Goal: Navigation & Orientation: Find specific page/section

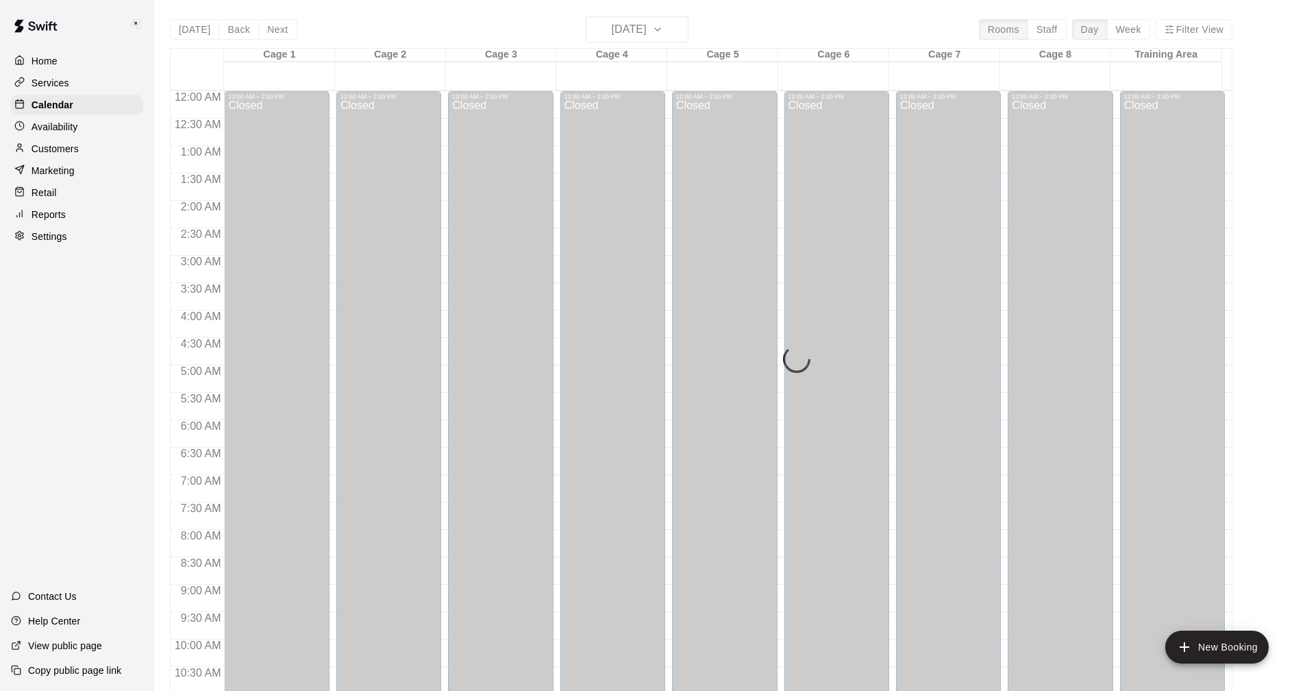
scroll to position [702, 0]
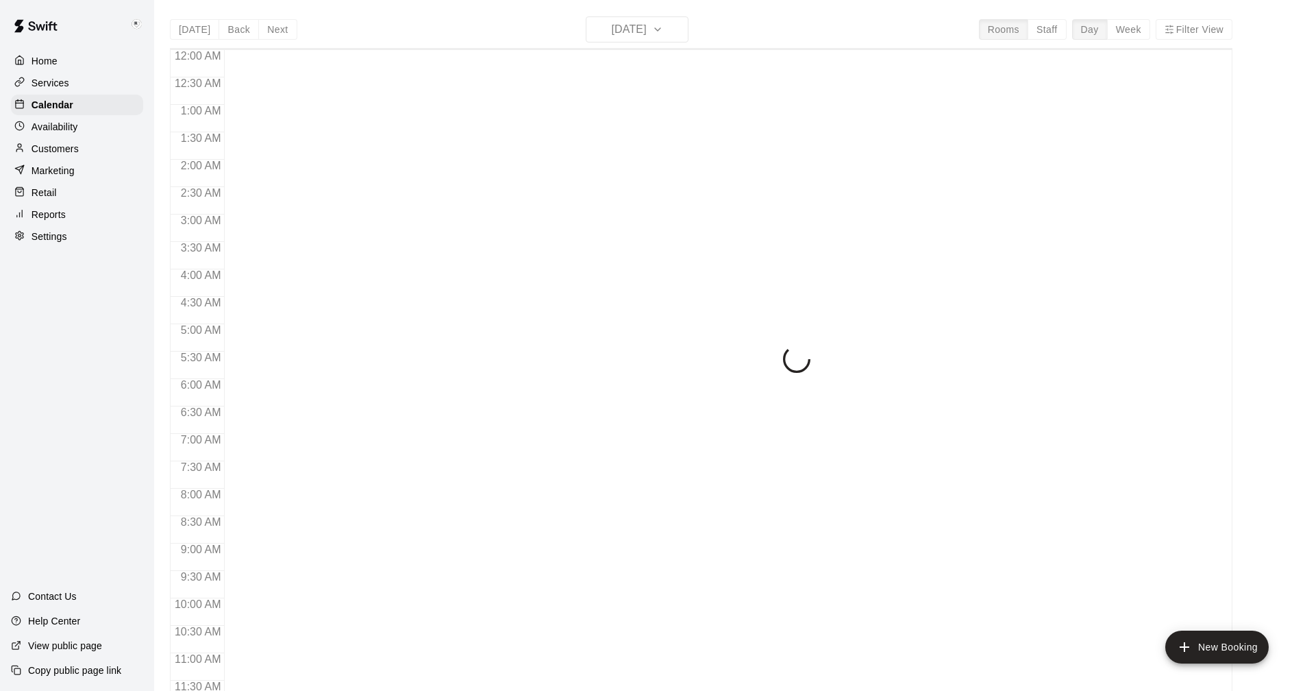
scroll to position [659, 0]
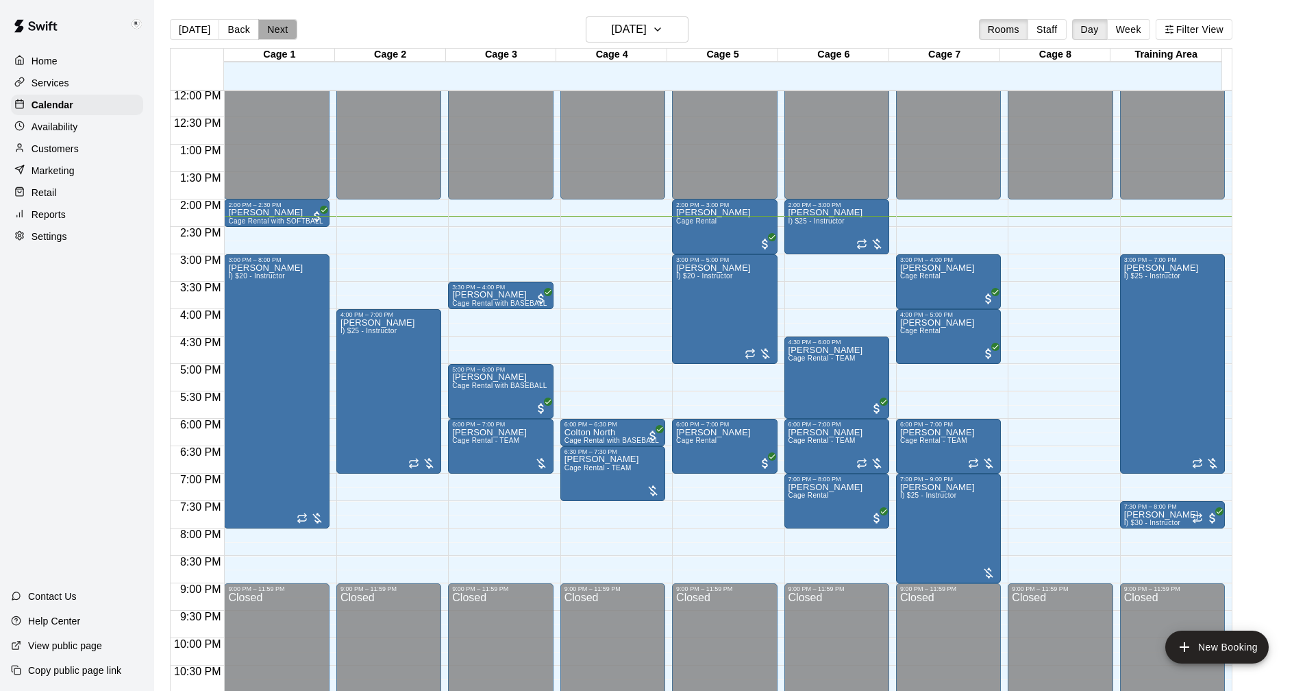
click at [267, 27] on button "Next" at bounding box center [277, 29] width 38 height 21
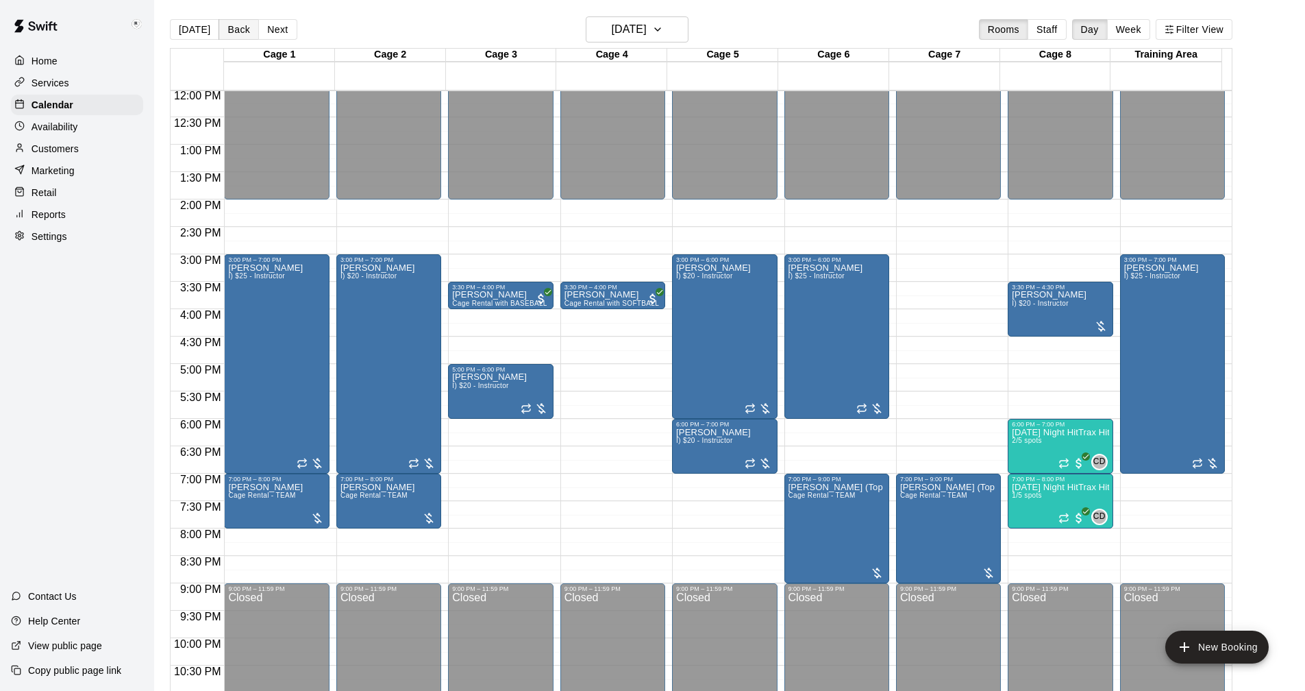
click at [234, 32] on button "Back" at bounding box center [239, 29] width 40 height 21
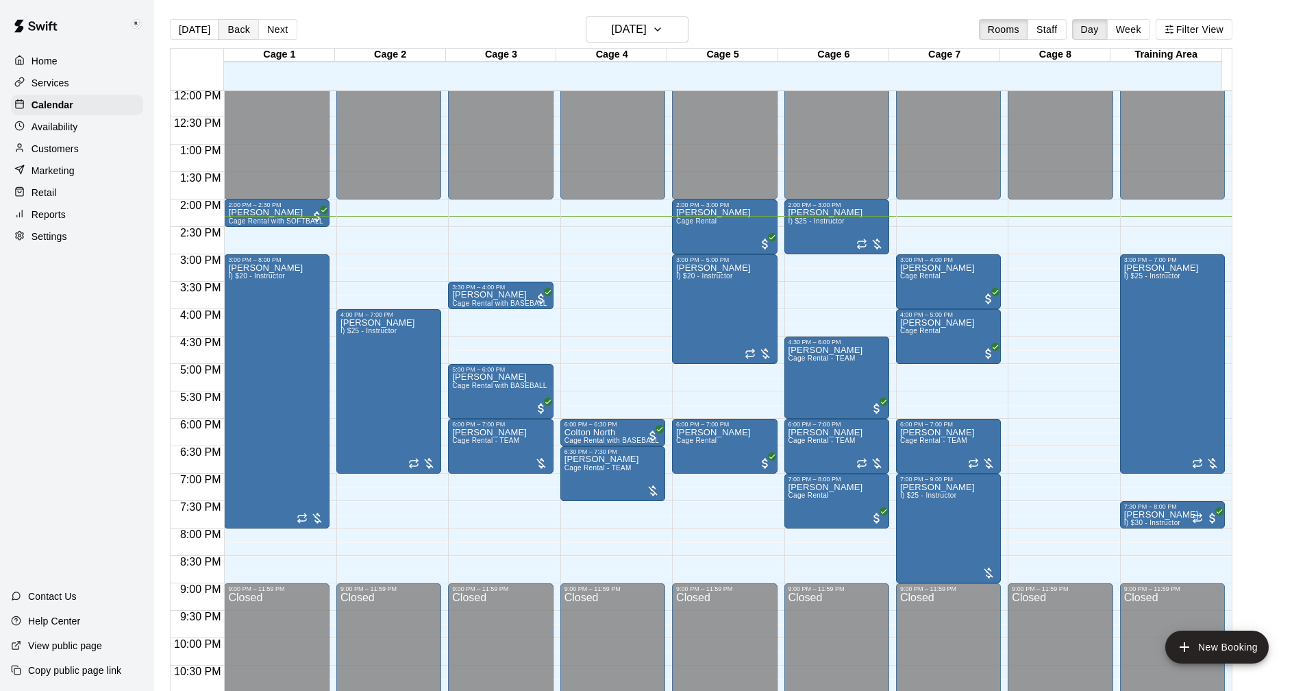
click at [233, 32] on button "Back" at bounding box center [239, 29] width 40 height 21
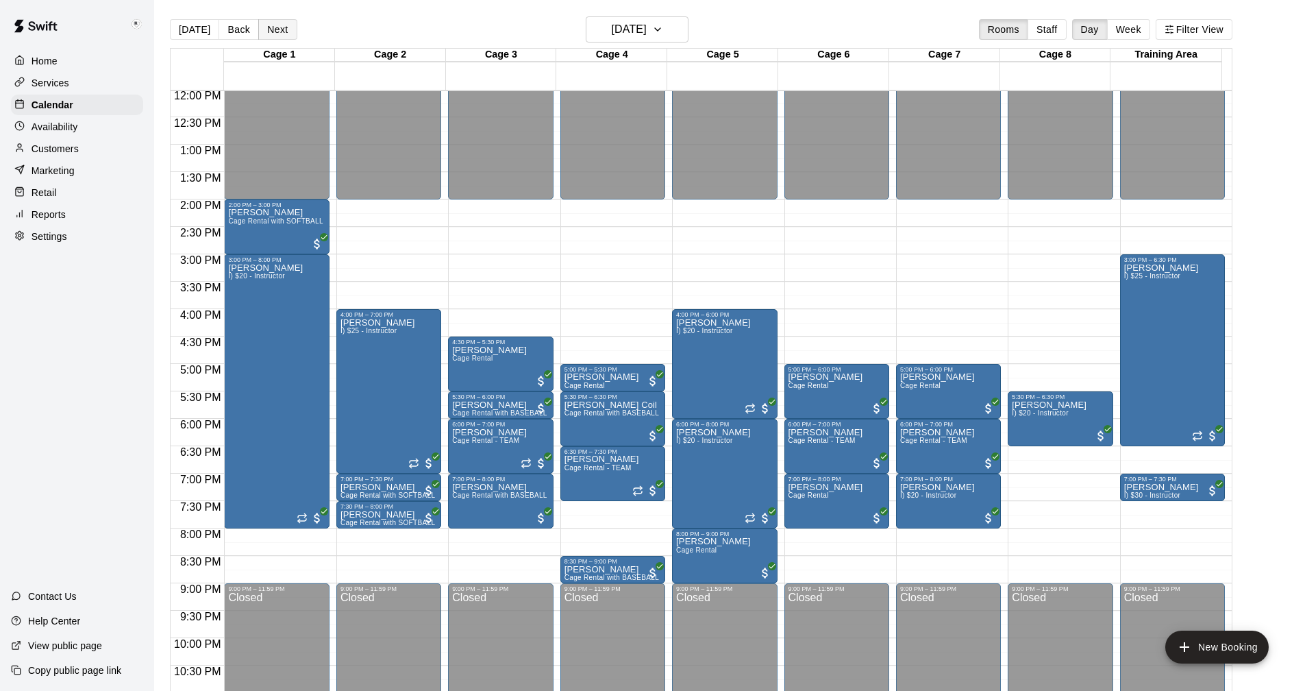
click at [277, 28] on button "Next" at bounding box center [277, 29] width 38 height 21
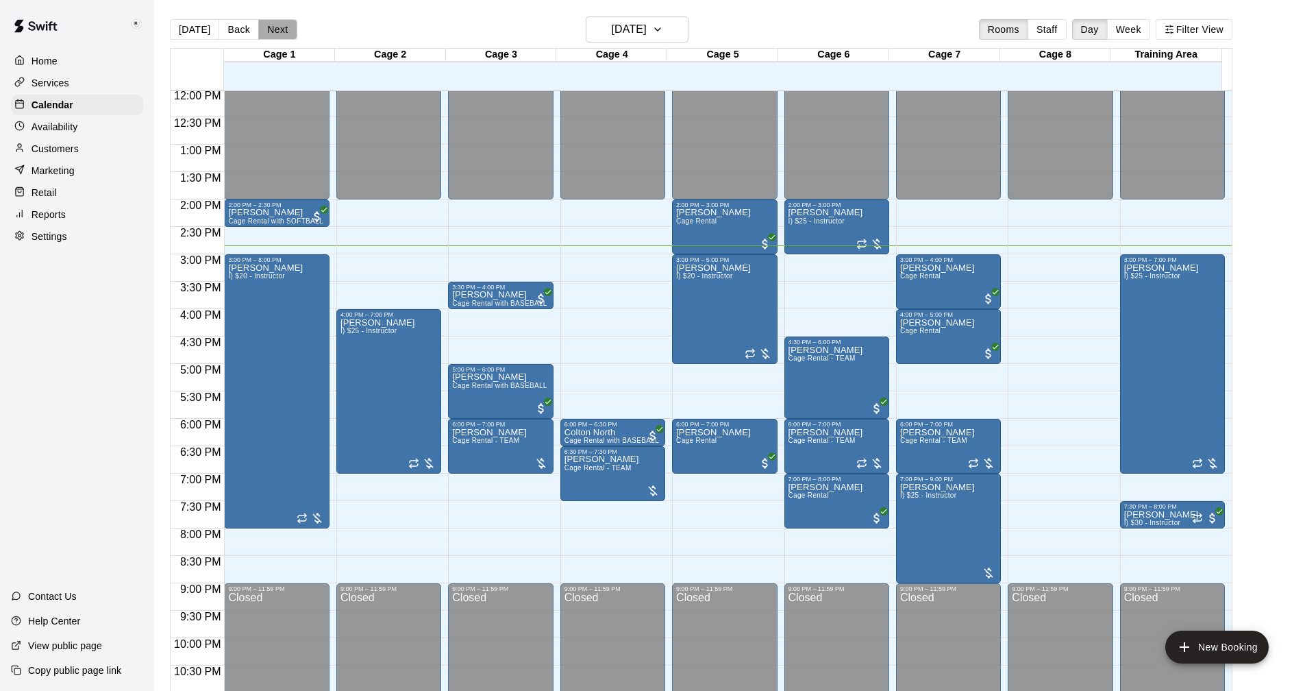
click at [269, 25] on button "Next" at bounding box center [277, 29] width 38 height 21
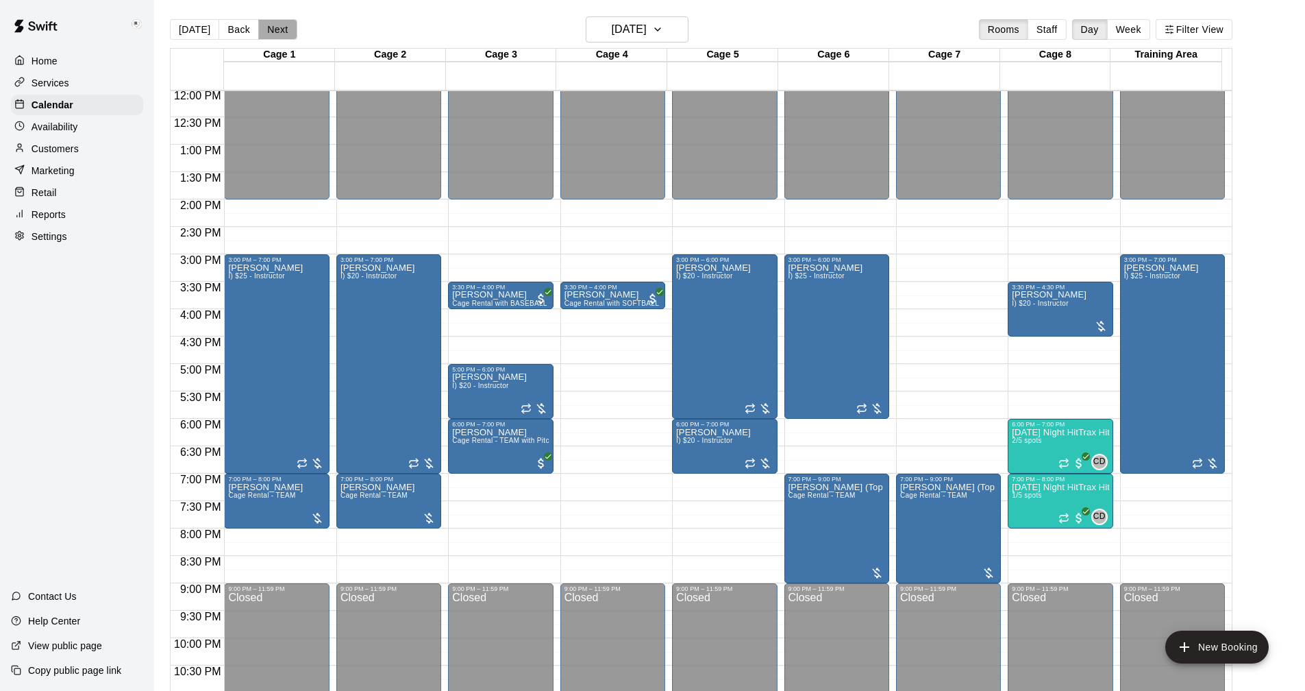
click at [269, 25] on button "Next" at bounding box center [277, 29] width 38 height 21
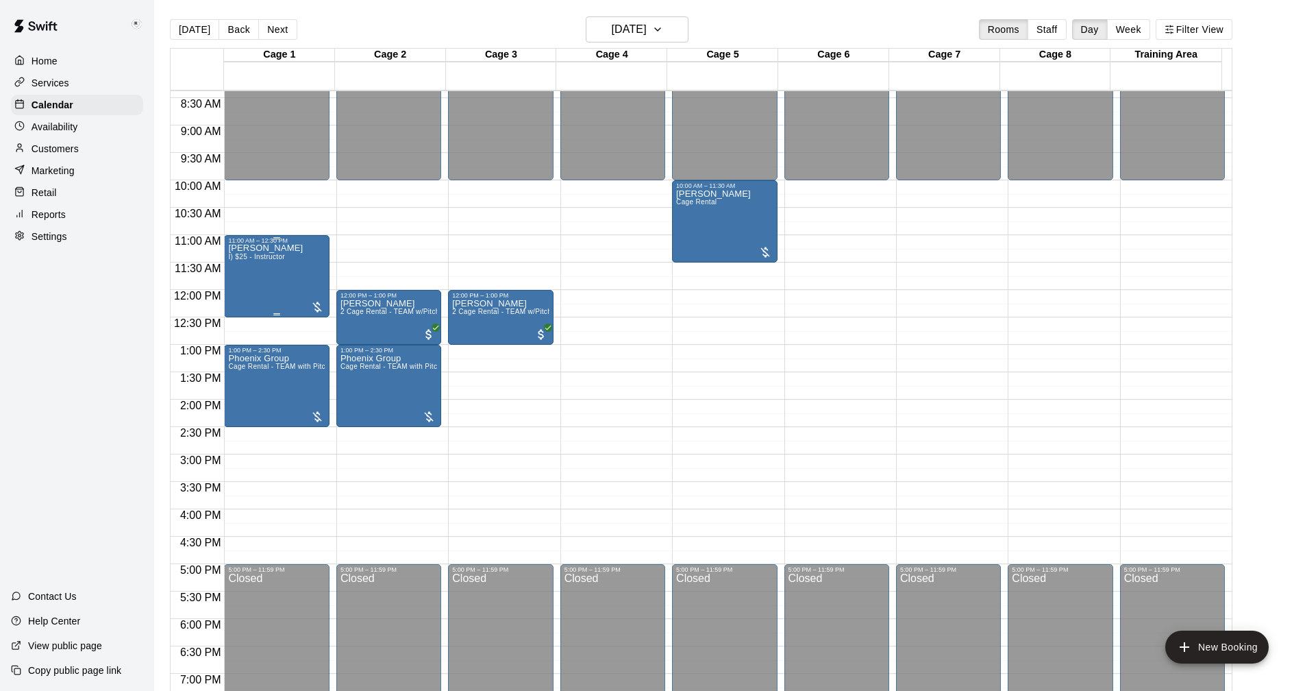
scroll to position [454, 0]
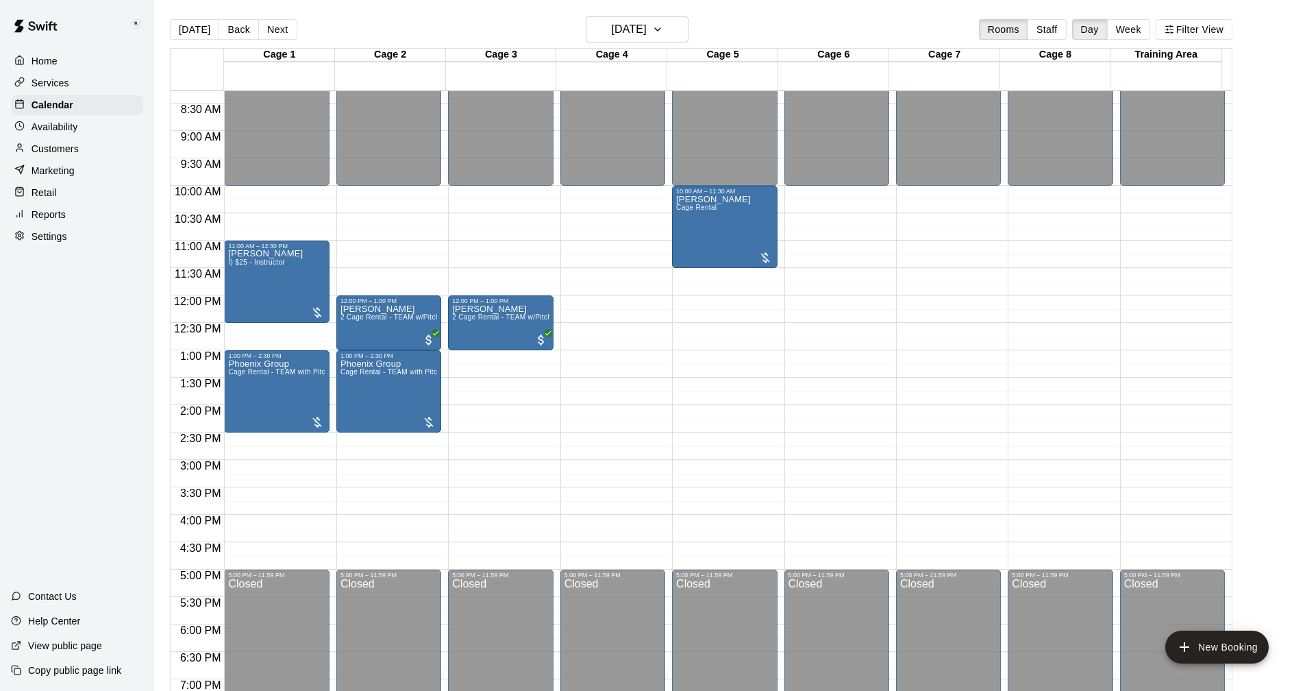
click at [272, 28] on button "Next" at bounding box center [277, 29] width 38 height 21
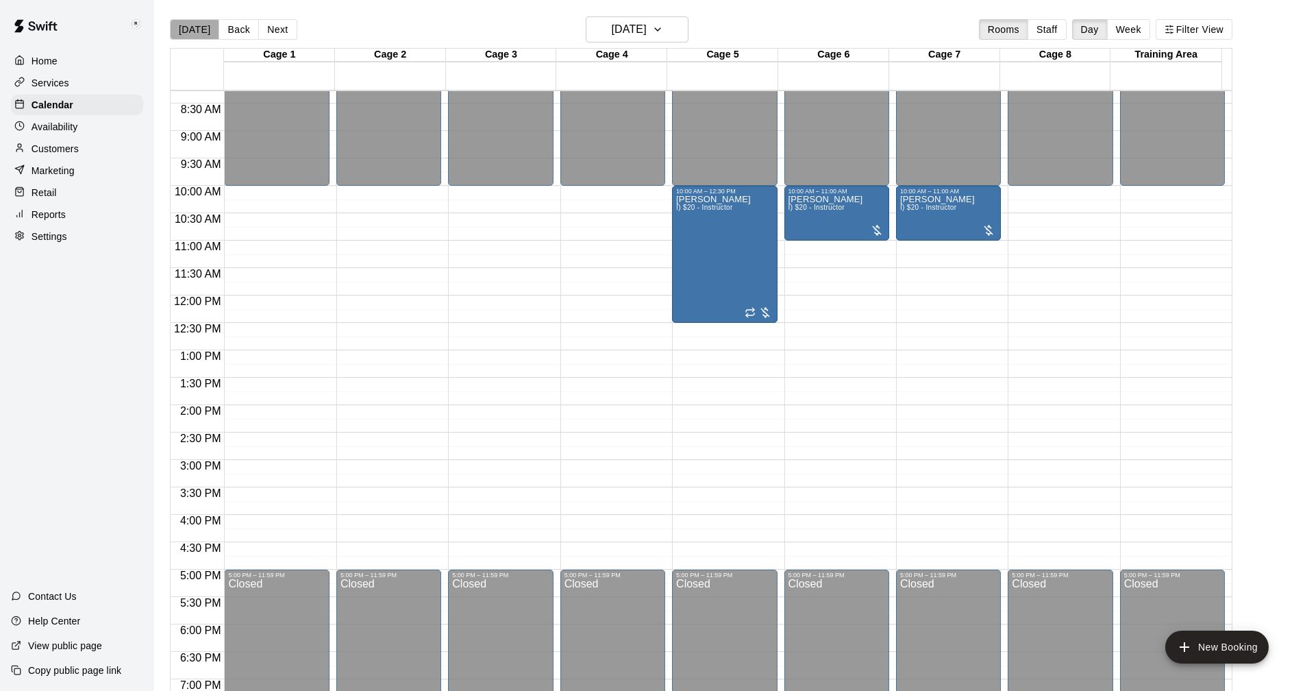
click at [194, 34] on button "[DATE]" at bounding box center [194, 29] width 49 height 21
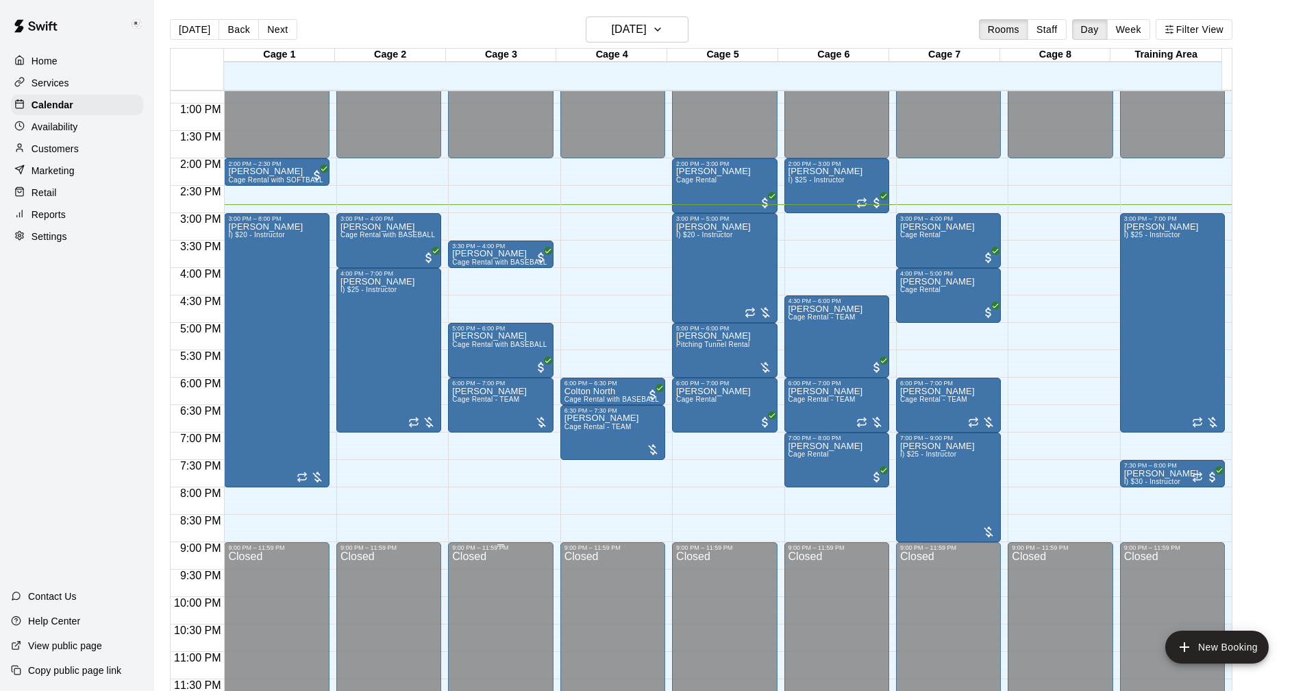
scroll to position [633, 0]
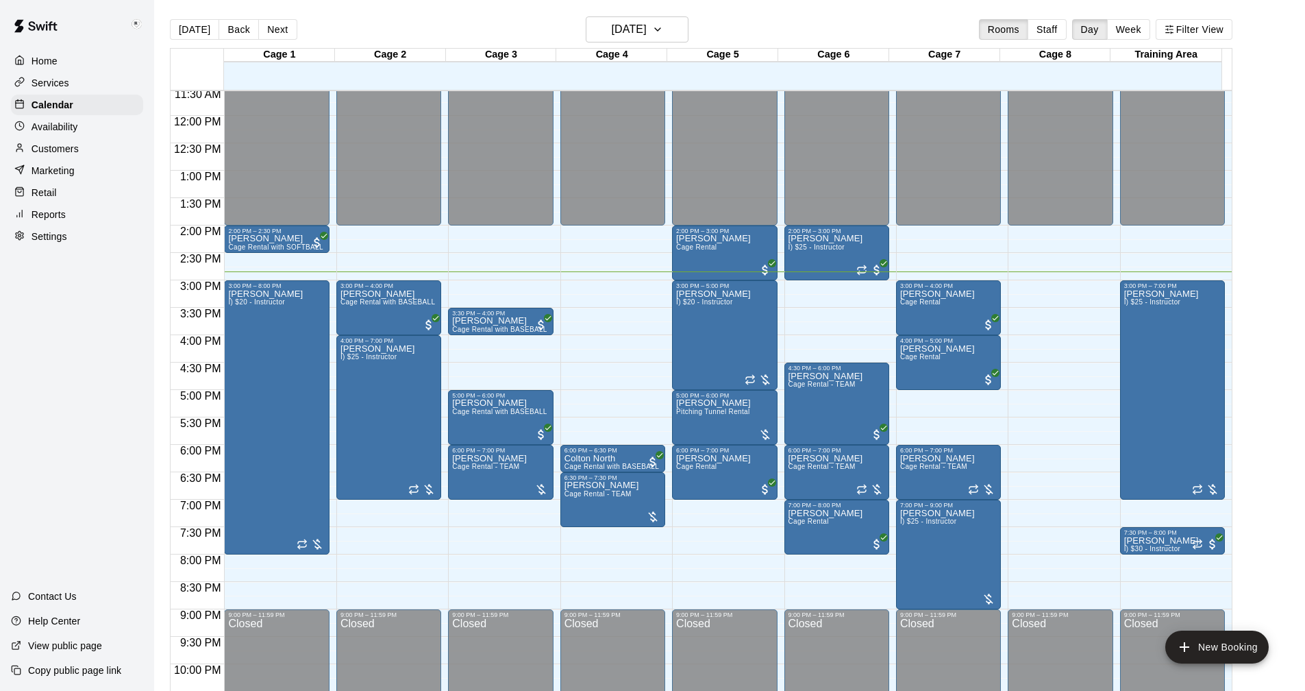
click at [43, 243] on p "Settings" at bounding box center [50, 237] width 36 height 14
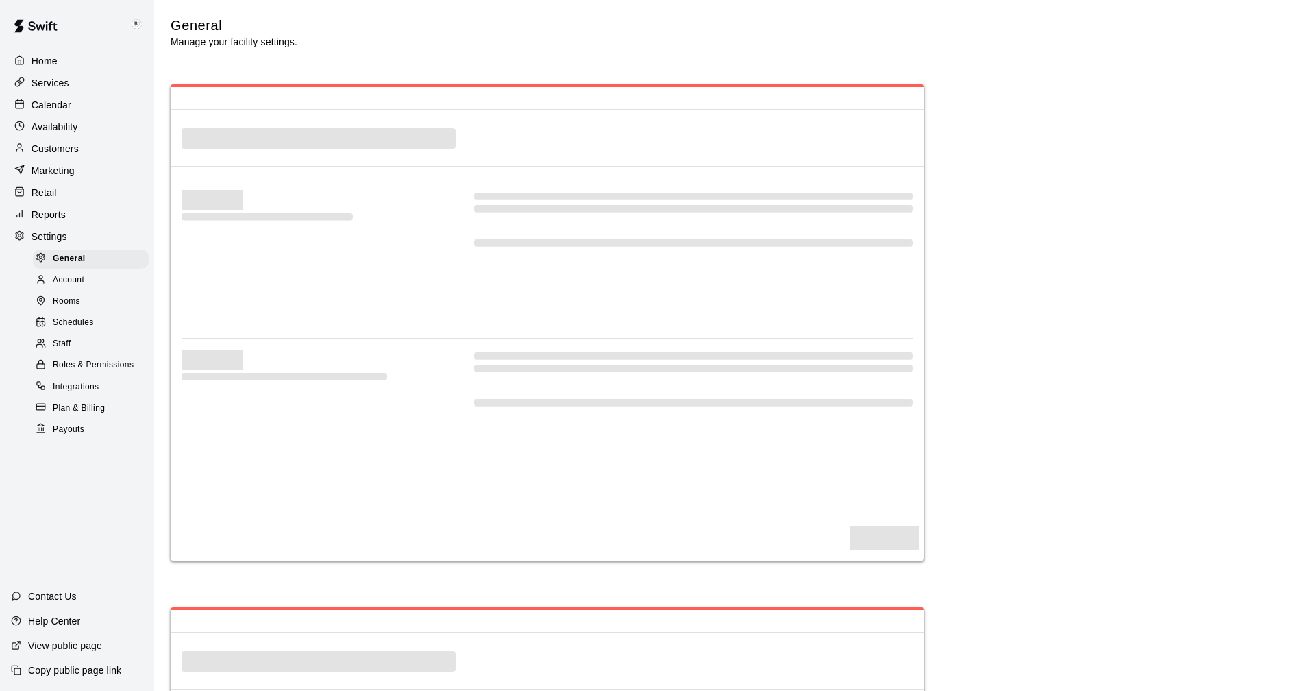
select select "**"
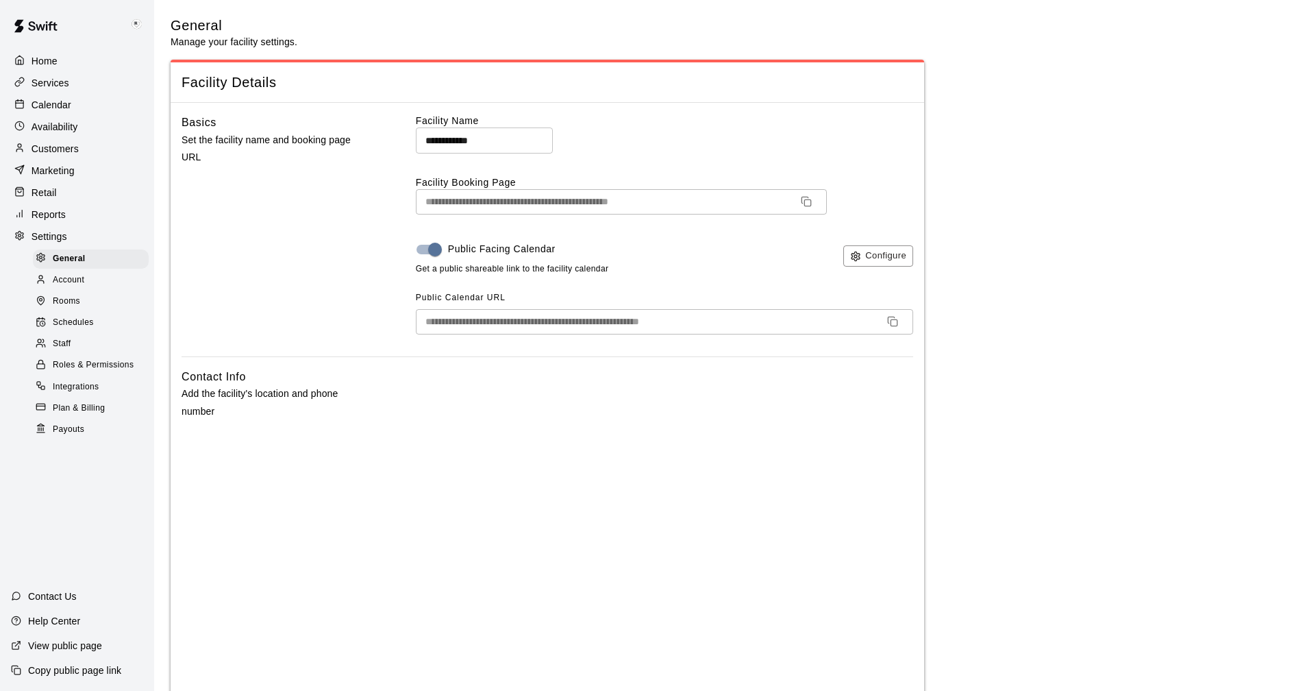
click at [47, 82] on p "Services" at bounding box center [51, 83] width 38 height 14
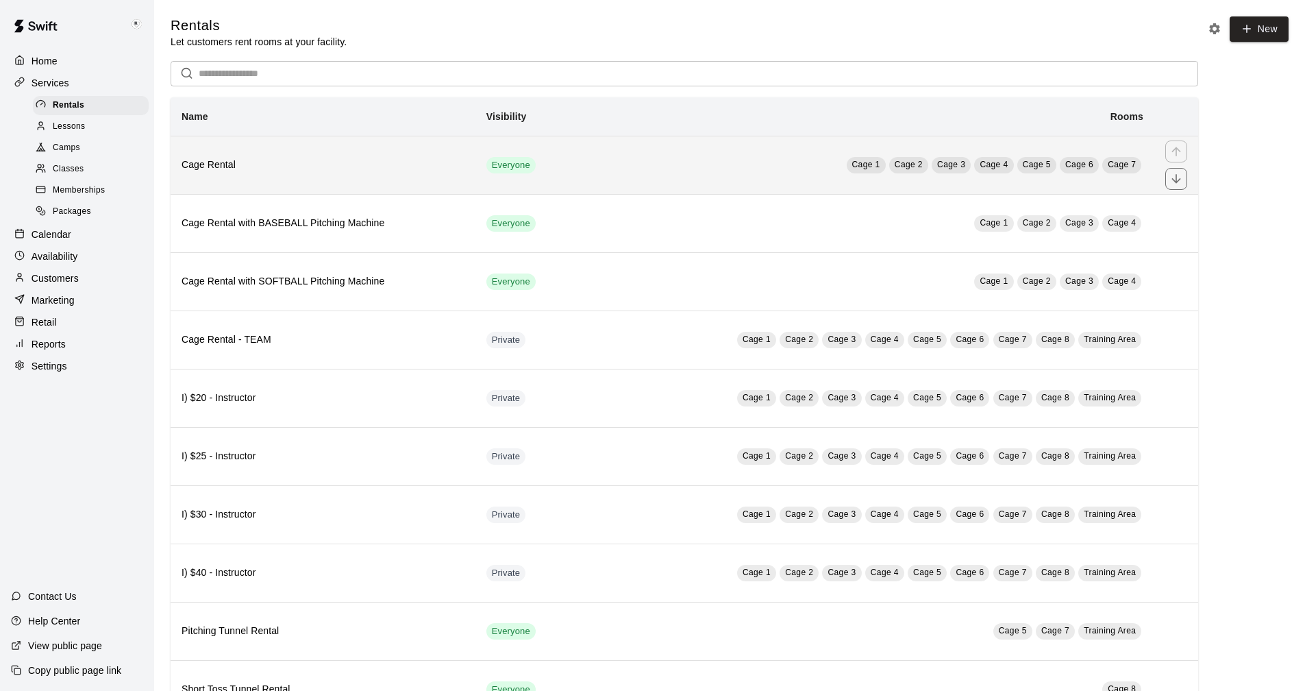
click at [338, 159] on h6 "Cage Rental" at bounding box center [323, 165] width 283 height 15
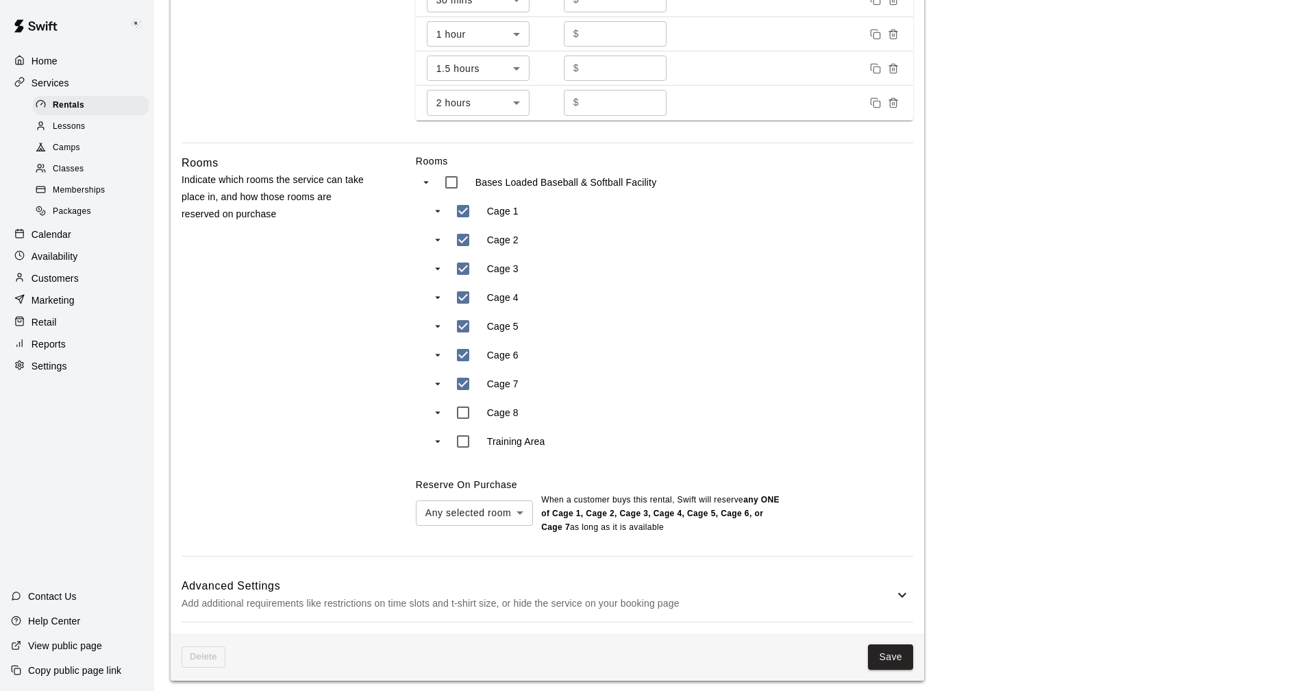
scroll to position [625, 0]
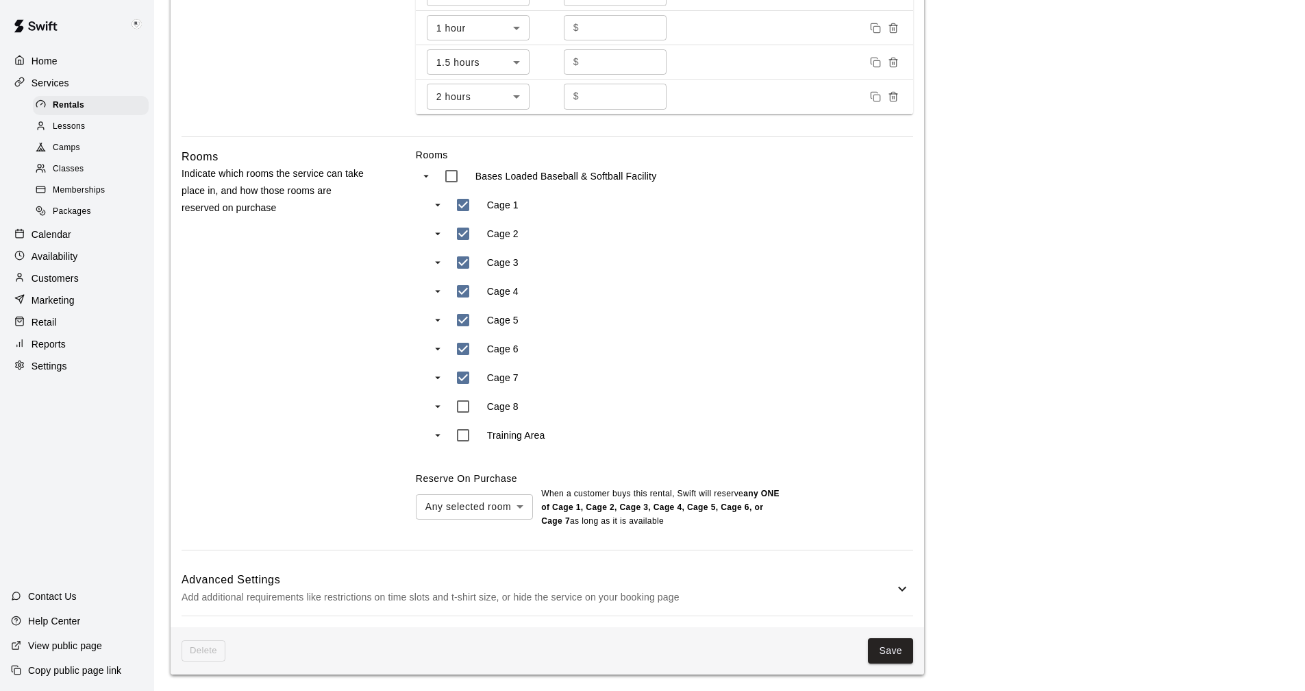
click at [895, 591] on icon at bounding box center [902, 588] width 16 height 16
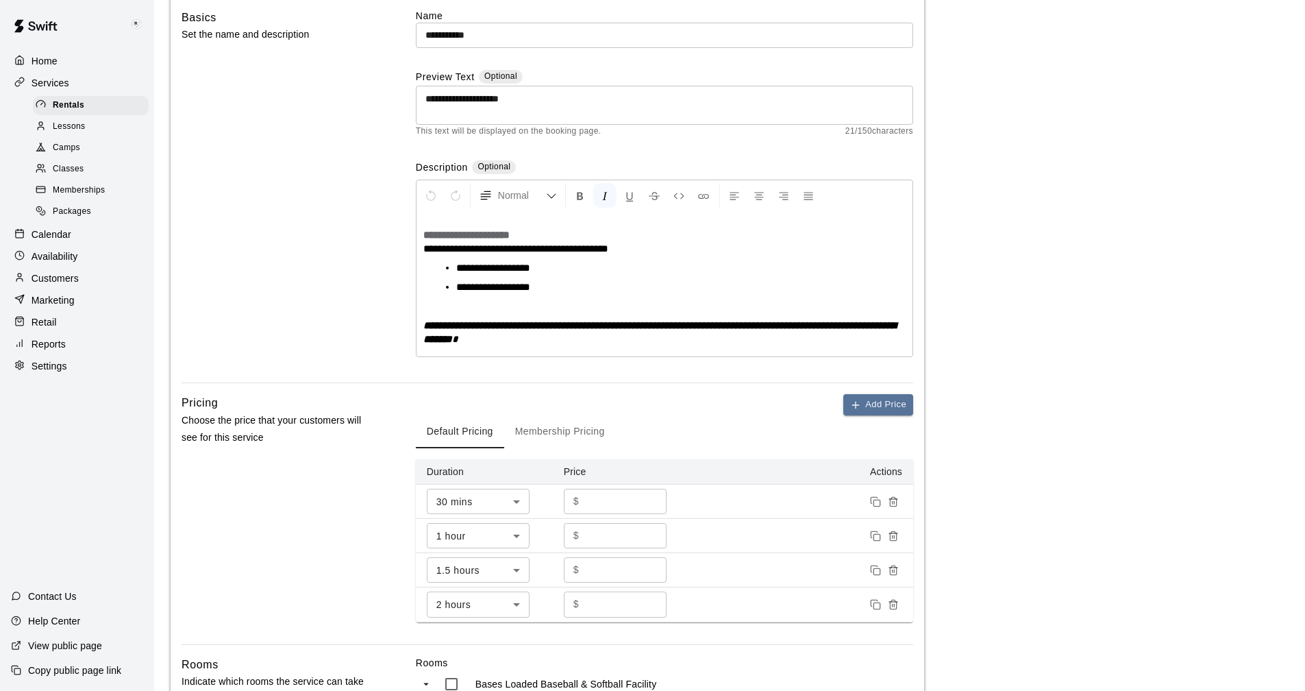
scroll to position [343, 0]
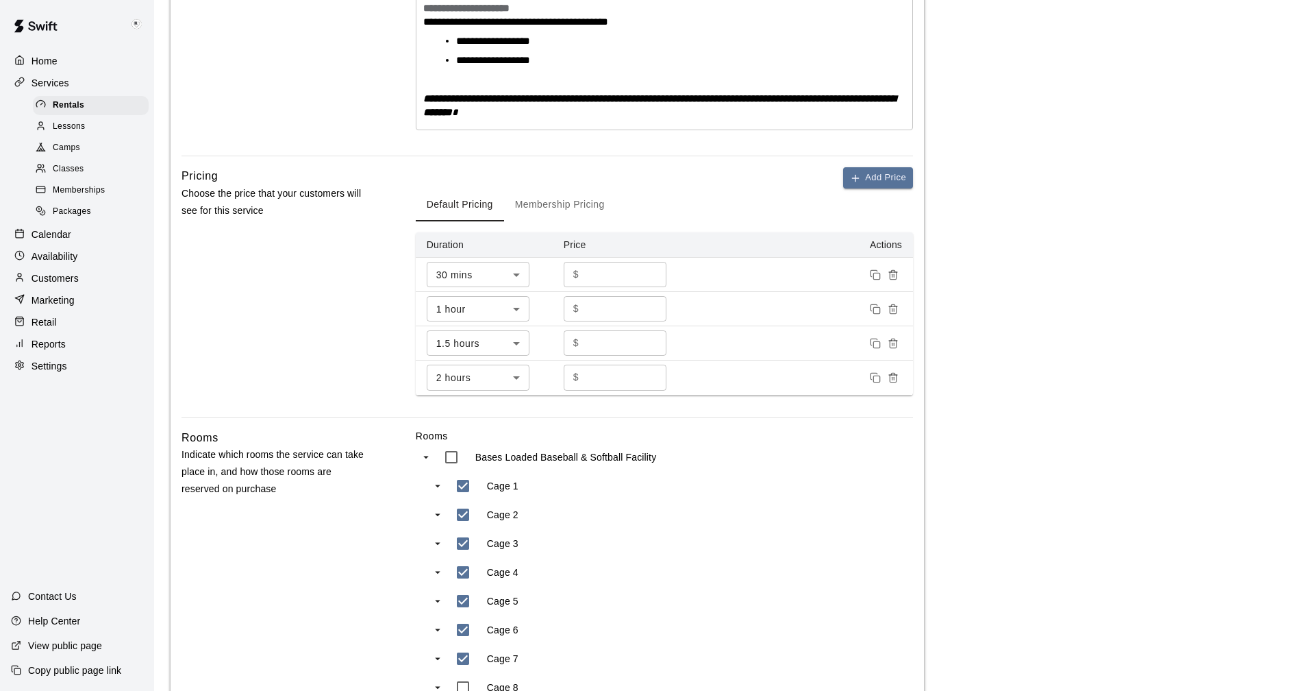
click at [513, 308] on body "**********" at bounding box center [657, 635] width 1315 height 1957
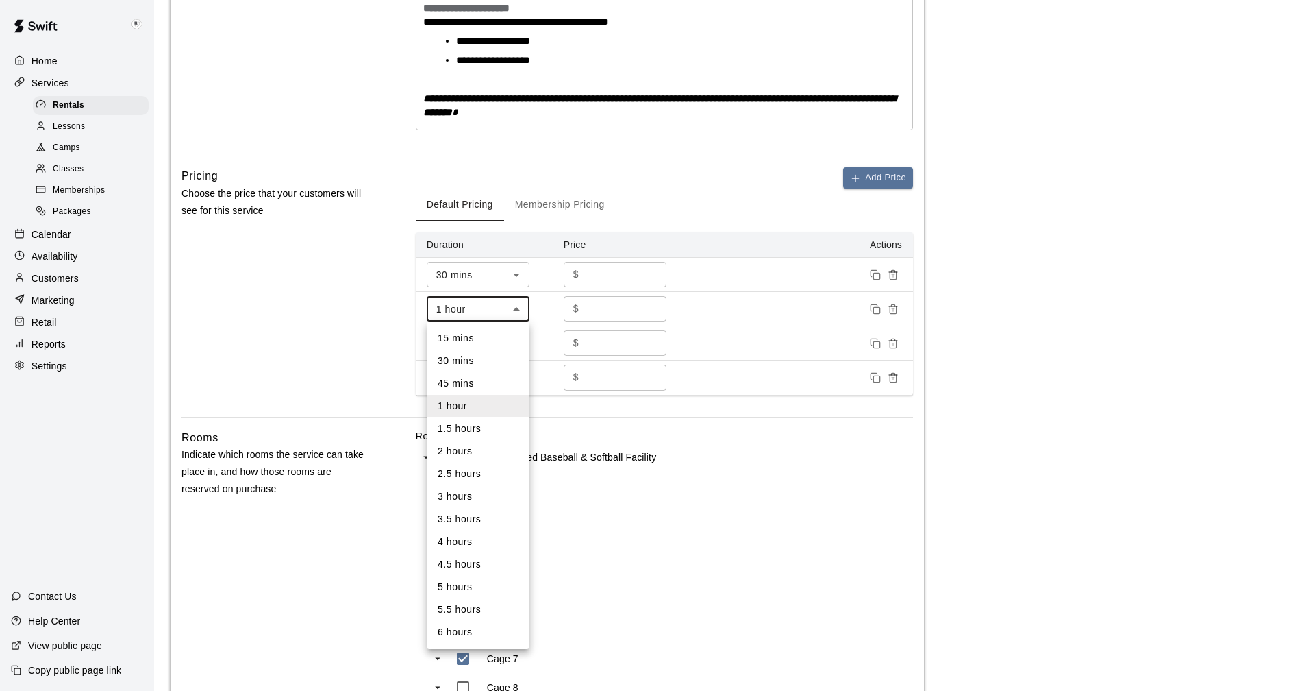
click at [513, 308] on div at bounding box center [657, 345] width 1315 height 691
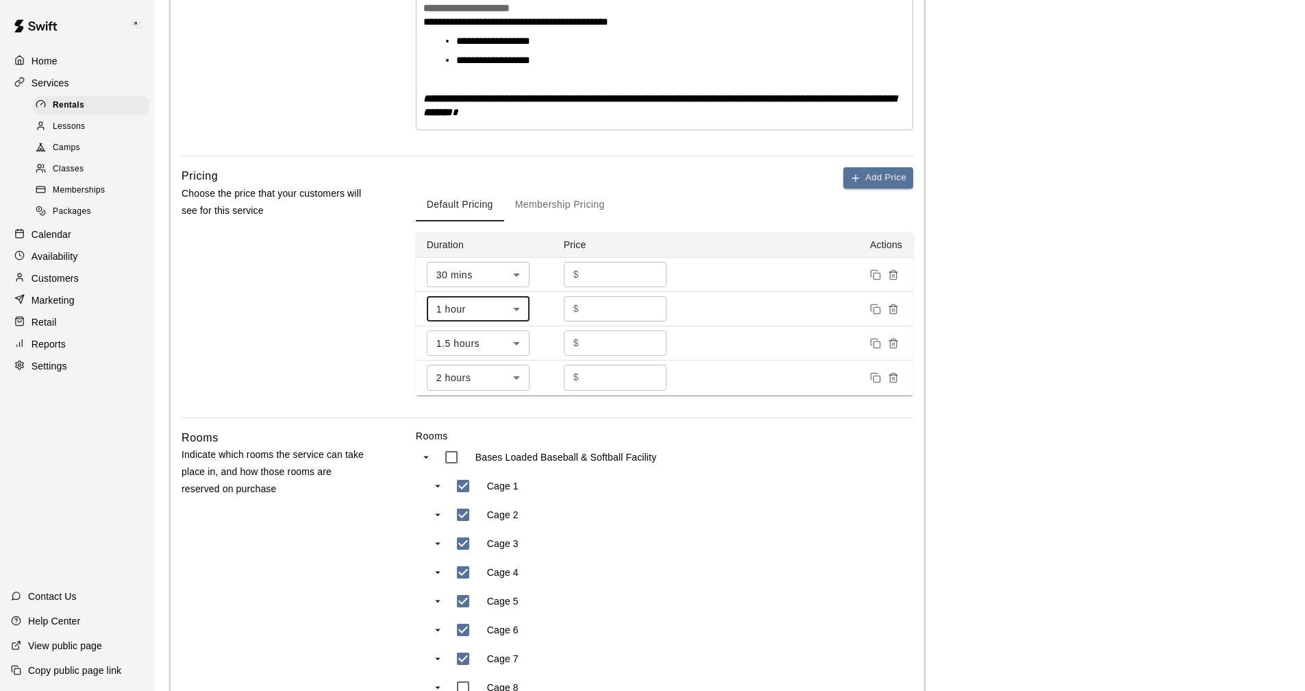
click at [50, 373] on p "Settings" at bounding box center [50, 366] width 36 height 14
select select "**"
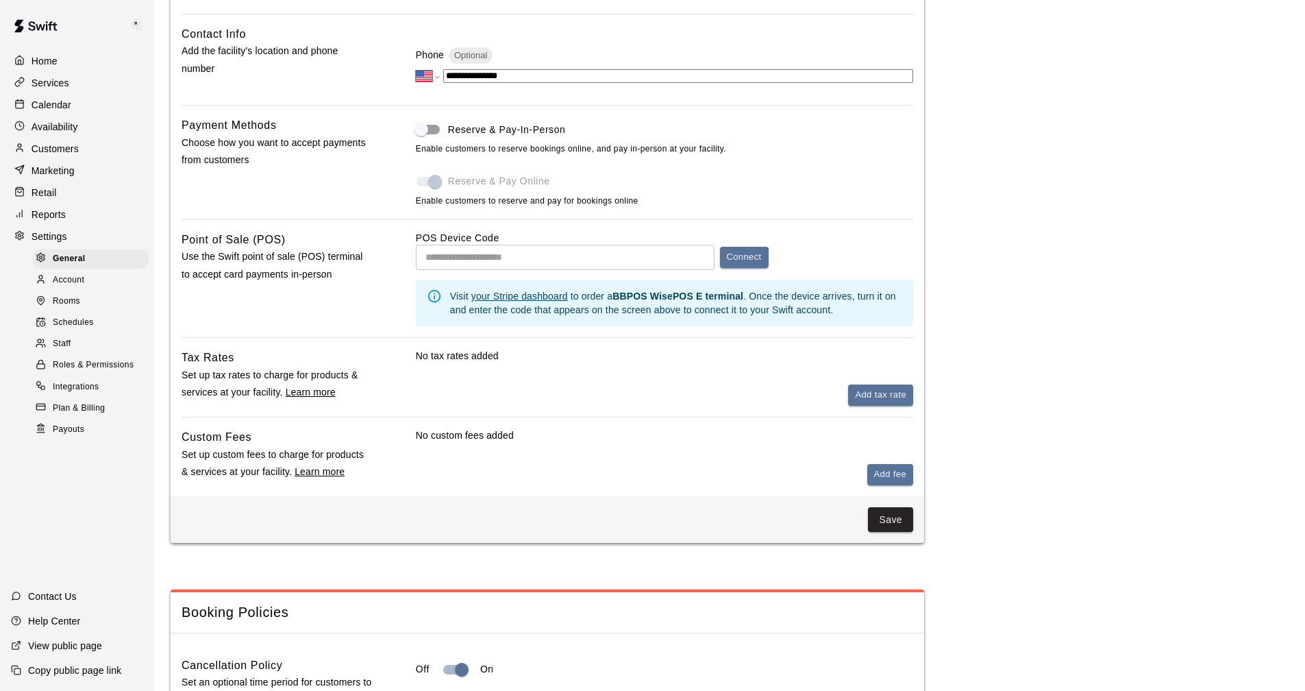
scroll to position [2777, 0]
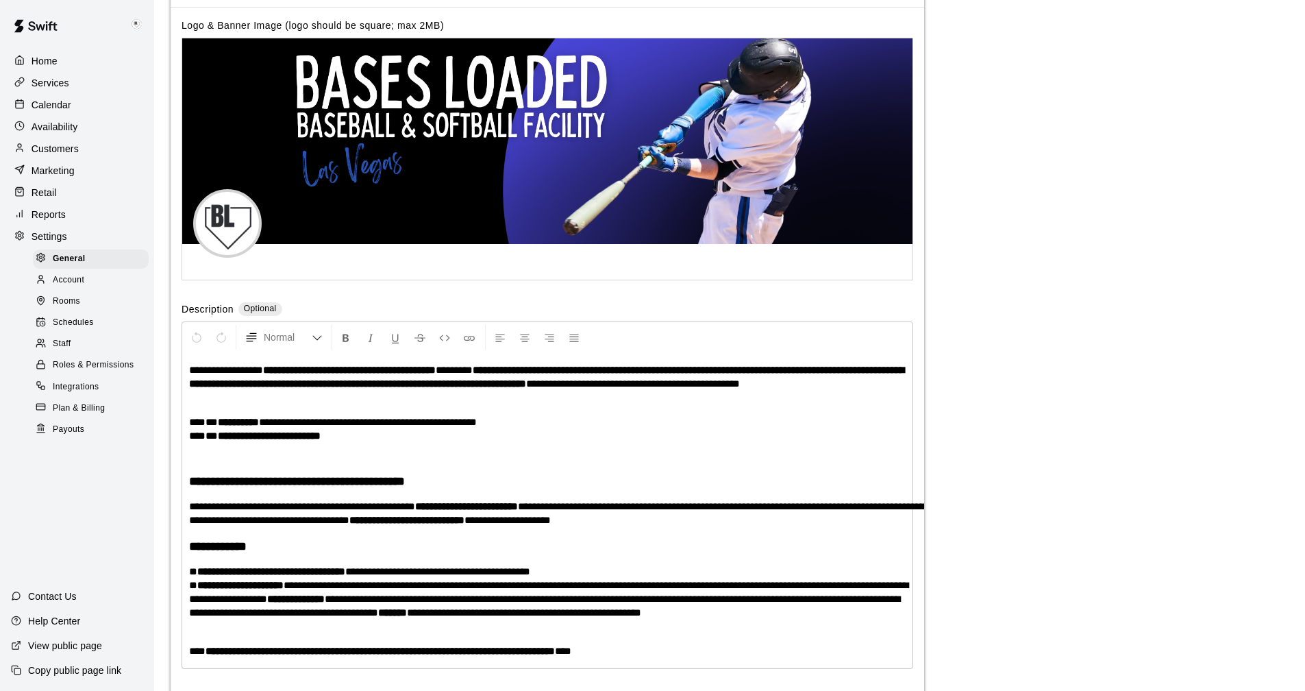
click at [55, 219] on p "Reports" at bounding box center [49, 215] width 34 height 14
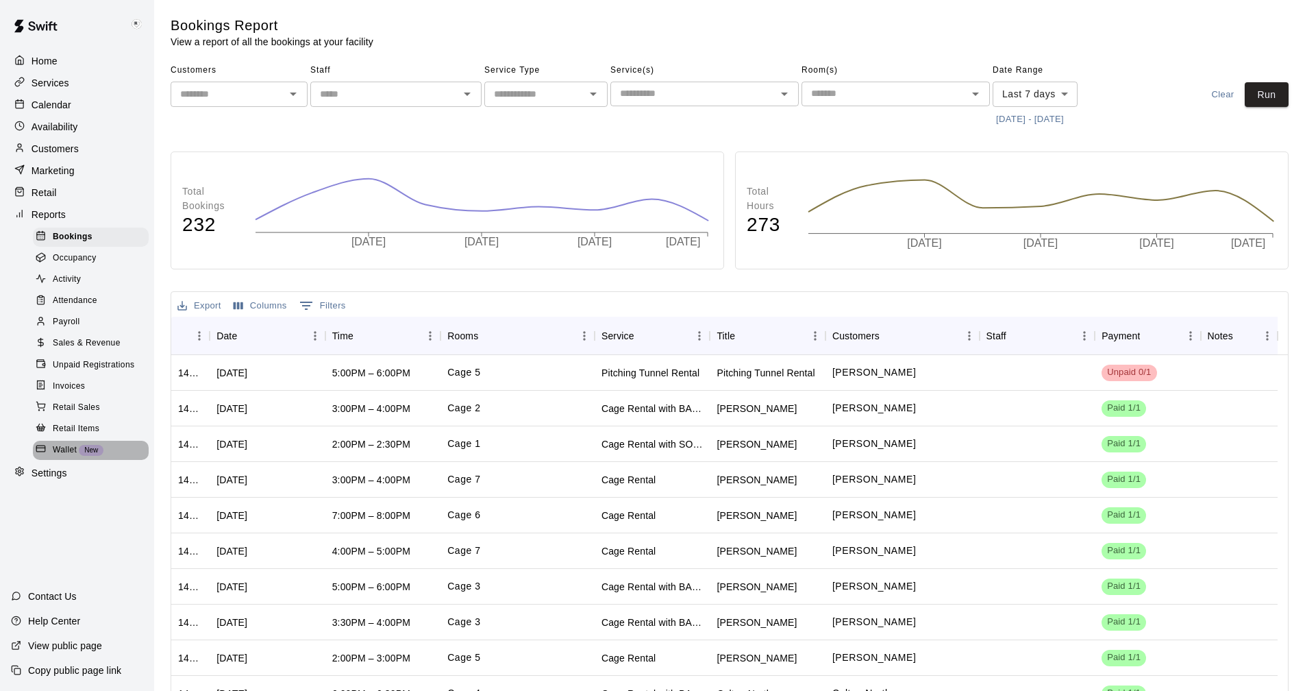
click at [71, 457] on span "Wallet" at bounding box center [65, 450] width 24 height 14
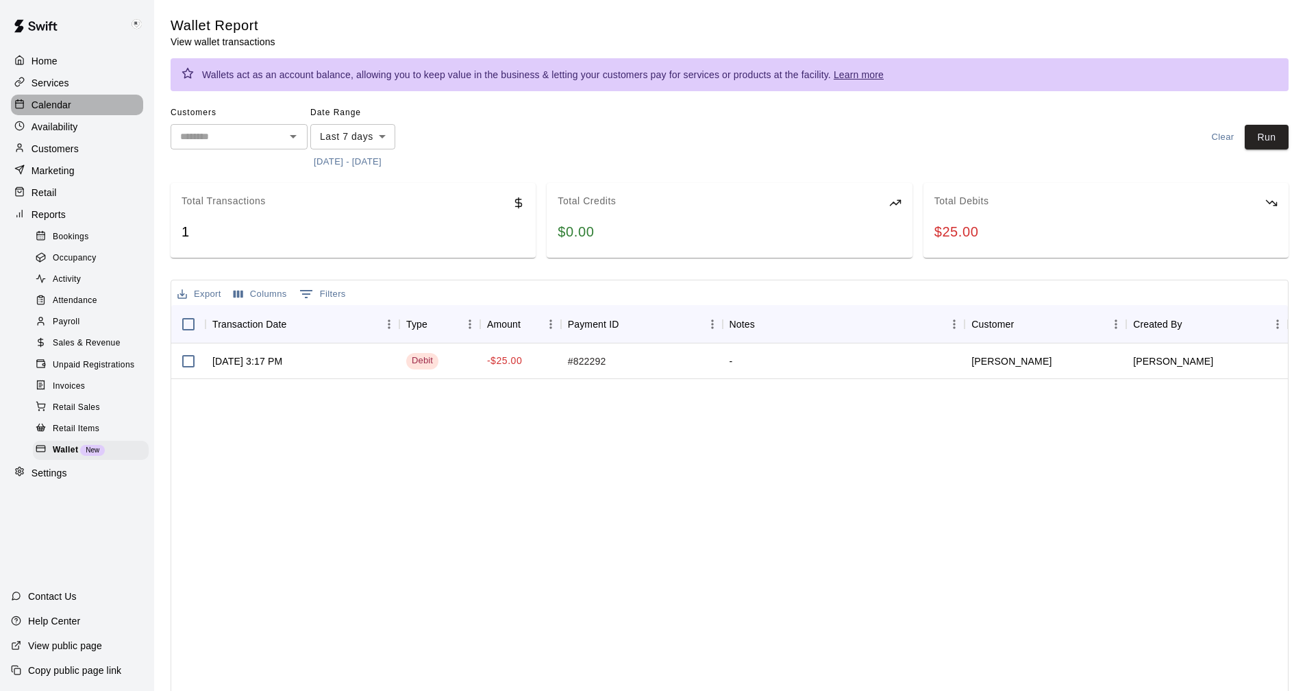
click at [46, 103] on p "Calendar" at bounding box center [52, 105] width 40 height 14
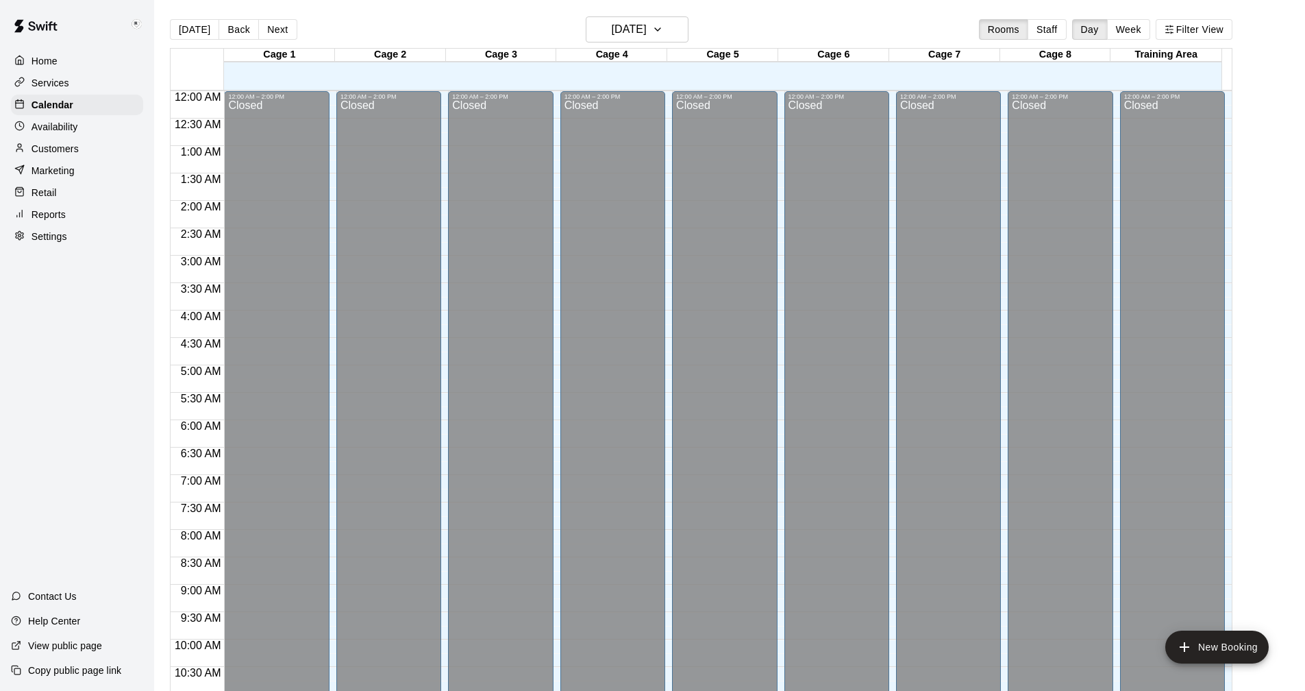
scroll to position [659, 0]
